Goal: Navigation & Orientation: Find specific page/section

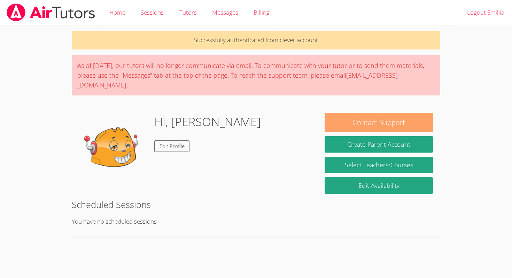
click at [368, 113] on button "Contact Support" at bounding box center [379, 122] width 108 height 19
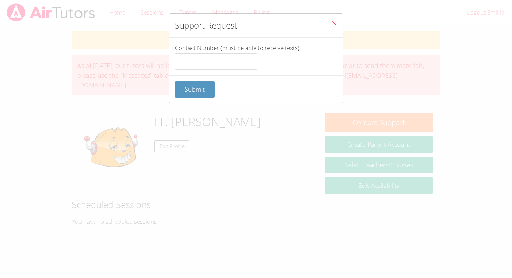
click at [335, 23] on icon "Close" at bounding box center [335, 23] width 6 height 6
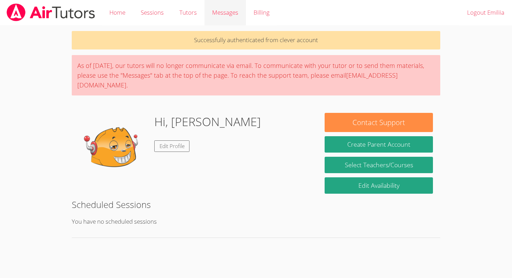
click at [225, 13] on span "Messages" at bounding box center [225, 12] width 26 height 8
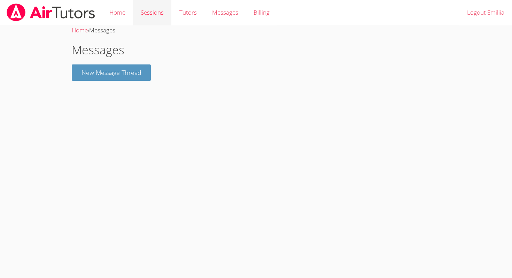
click at [151, 11] on link "Sessions" at bounding box center [152, 12] width 38 height 25
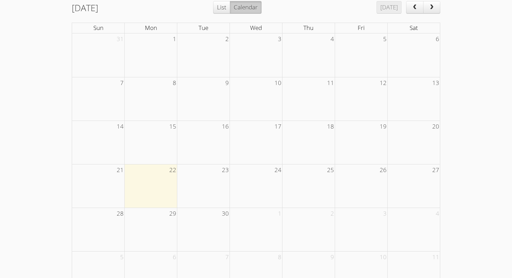
scroll to position [134, 0]
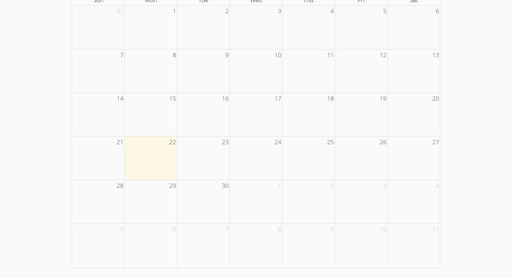
click at [152, 168] on td at bounding box center [151, 158] width 53 height 44
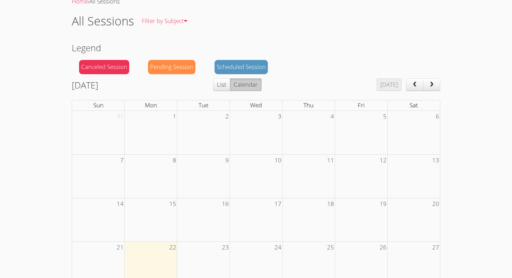
scroll to position [21, 0]
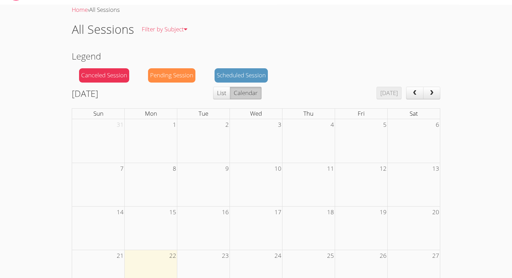
click at [176, 81] on div "Pending Session" at bounding box center [171, 75] width 47 height 14
click at [177, 73] on div "Pending Session" at bounding box center [171, 75] width 47 height 14
click at [96, 81] on div "Canceled Session" at bounding box center [104, 75] width 50 height 14
click at [219, 75] on div "Scheduled Session" at bounding box center [241, 75] width 53 height 14
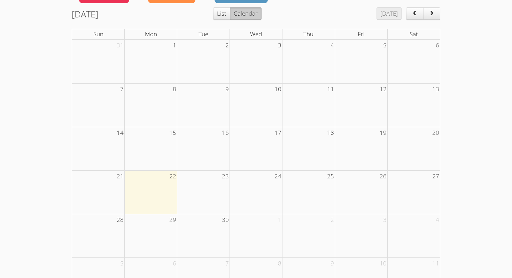
scroll to position [0, 0]
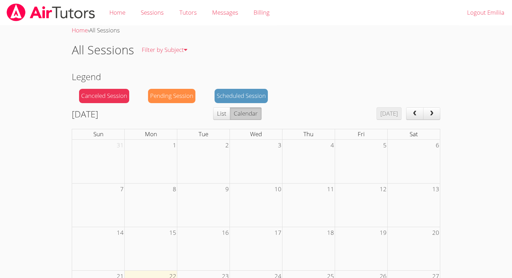
click at [181, 93] on div "Pending Session" at bounding box center [171, 96] width 47 height 14
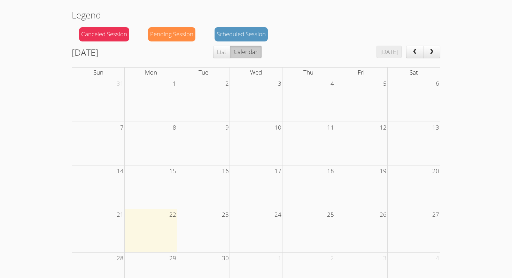
scroll to position [73, 0]
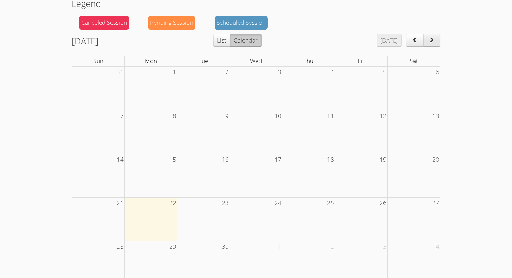
click at [433, 39] on span "next" at bounding box center [431, 41] width 7 height 6
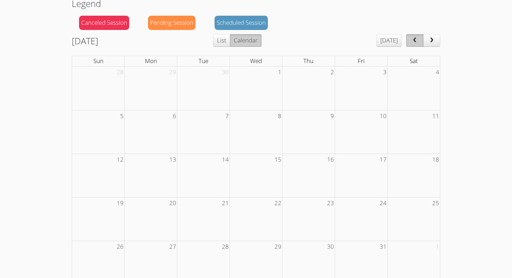
click at [416, 38] on span "prev" at bounding box center [415, 41] width 7 height 6
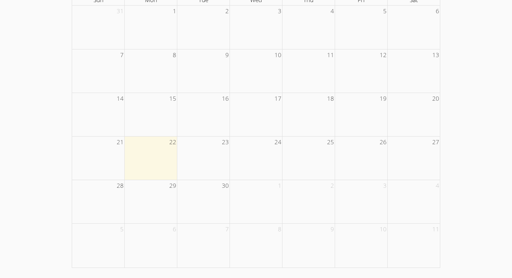
scroll to position [0, 0]
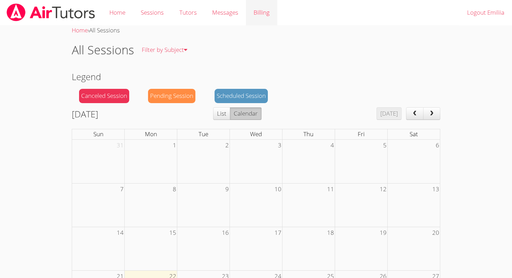
click at [264, 15] on link "Billing" at bounding box center [261, 12] width 31 height 25
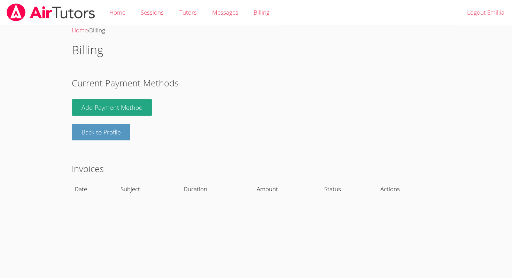
click at [216, 128] on div "Back to Profile" at bounding box center [256, 132] width 369 height 25
